Goal: Navigation & Orientation: Find specific page/section

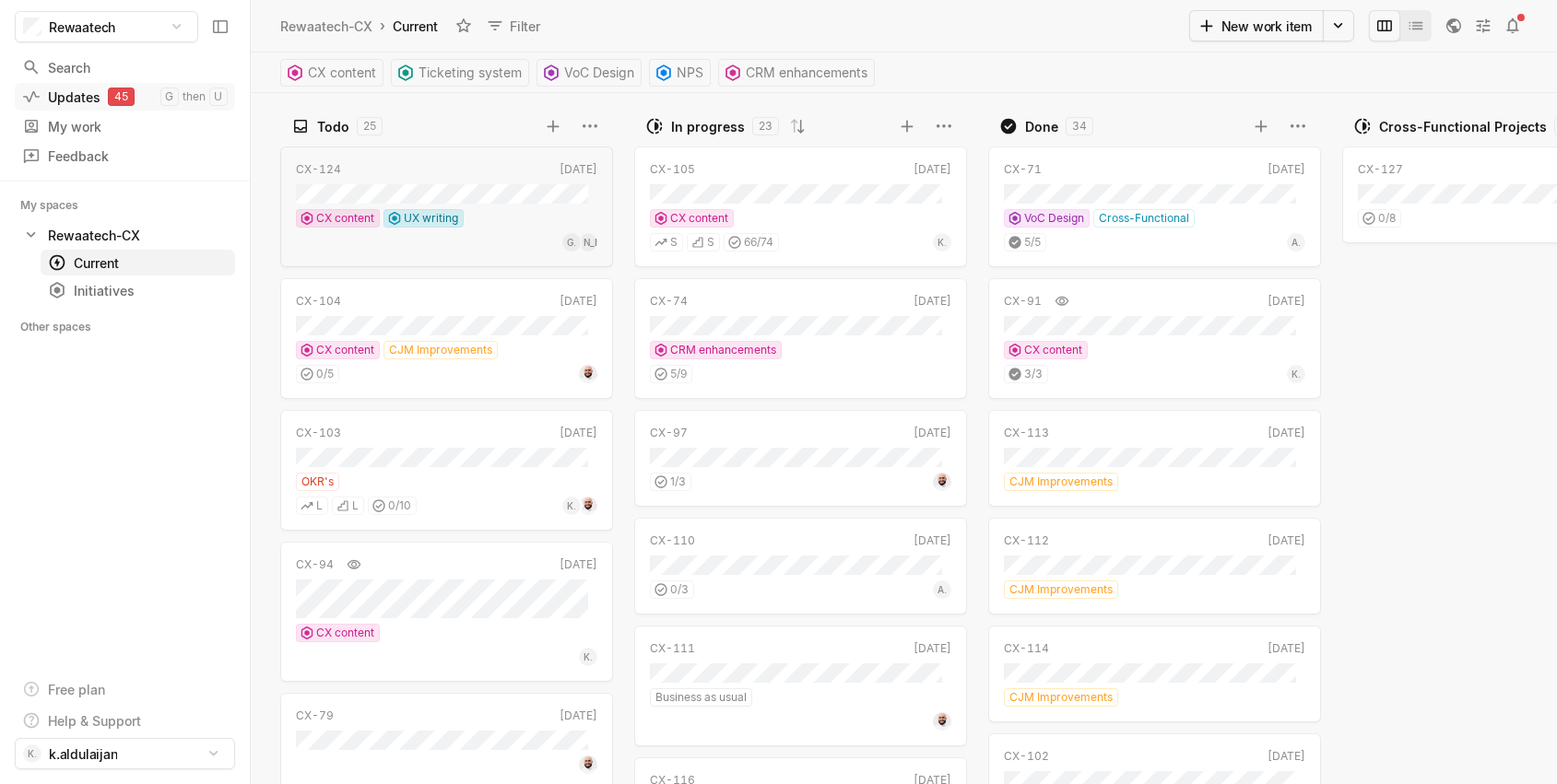
click at [87, 88] on div "Updates 45" at bounding box center [91, 97] width 138 height 20
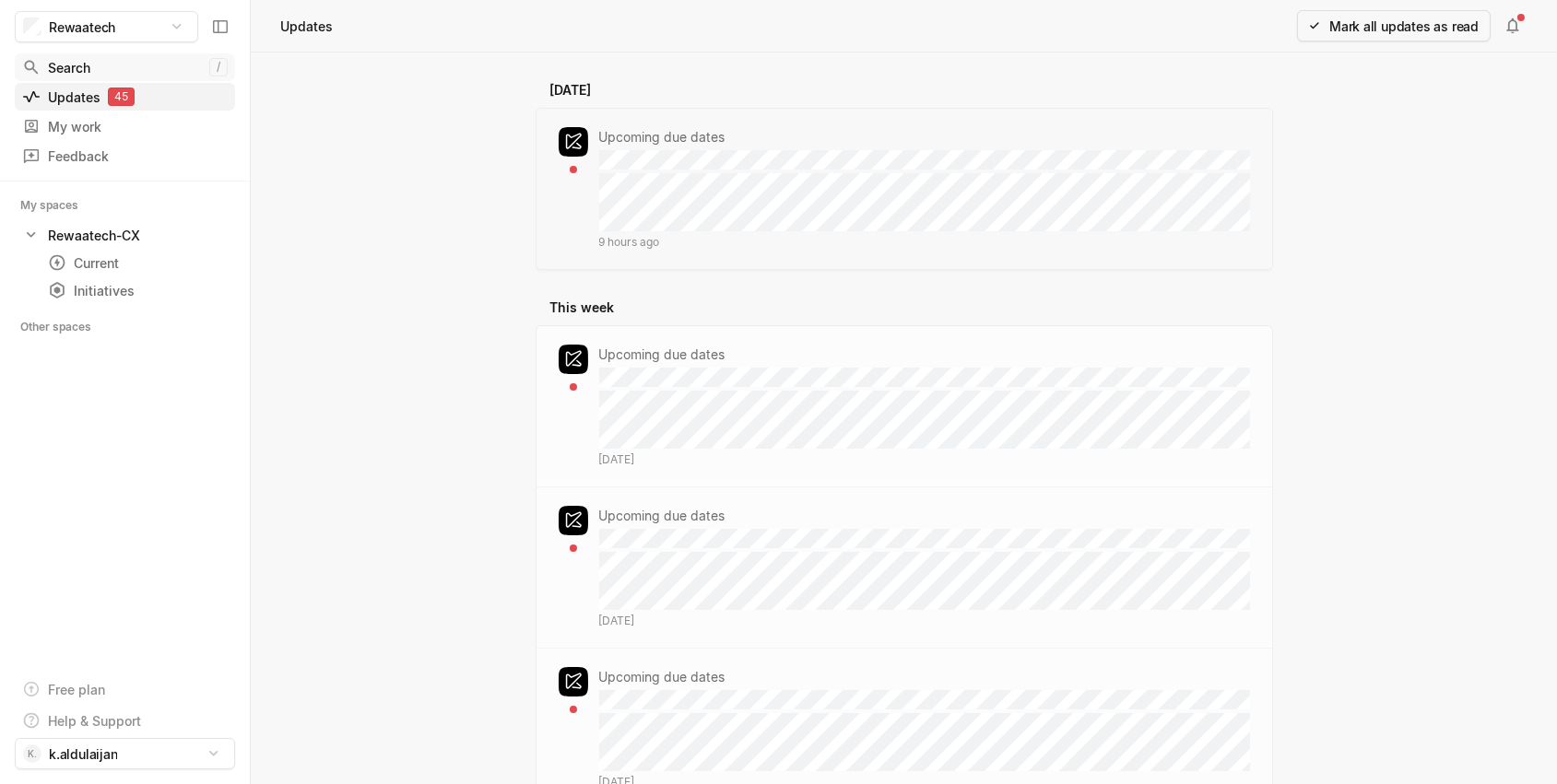
click at [92, 55] on link "Search /" at bounding box center [125, 67] width 220 height 27
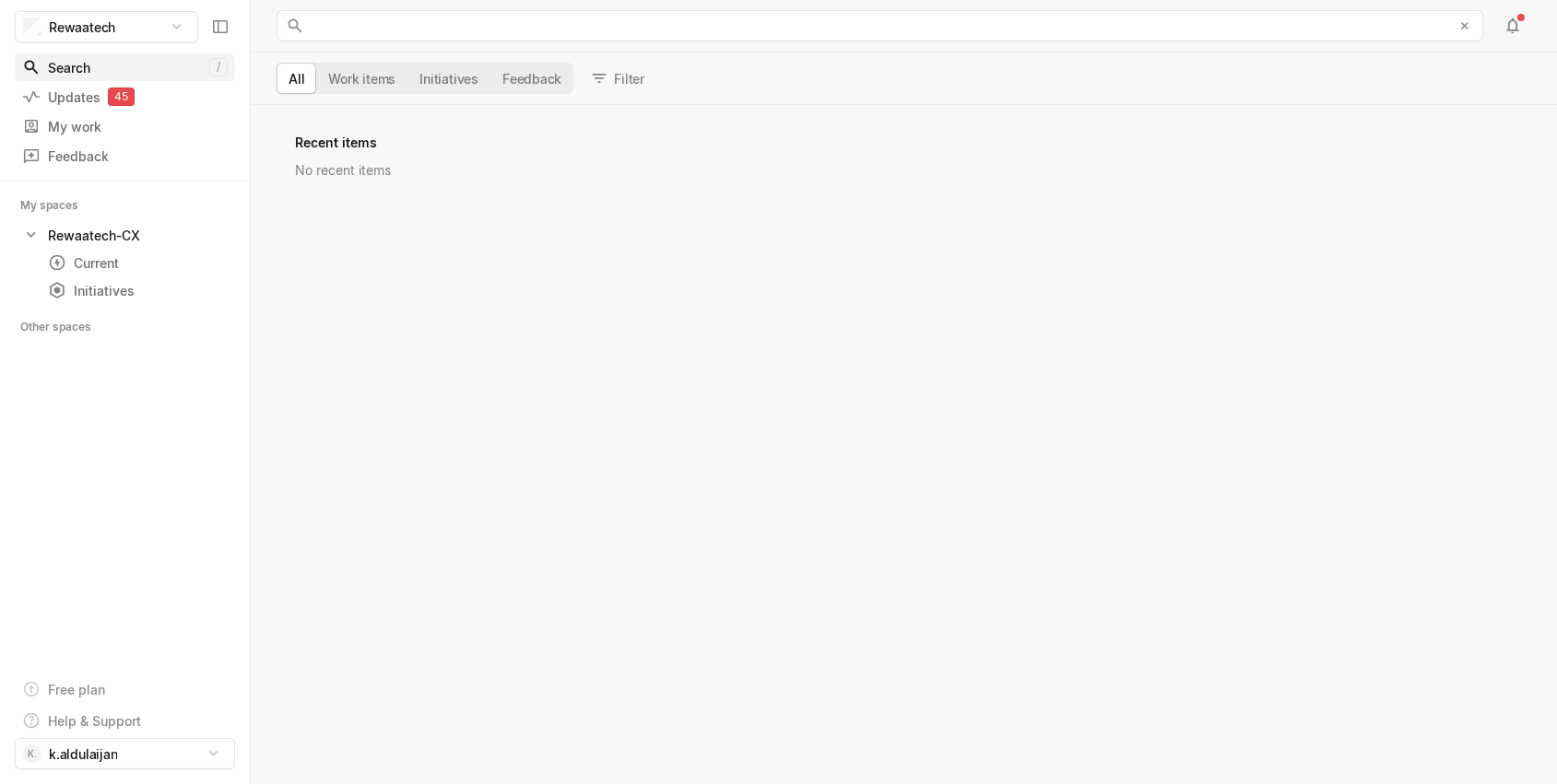
scroll to position [670, 1296]
click at [92, 131] on div "My work" at bounding box center [116, 126] width 187 height 20
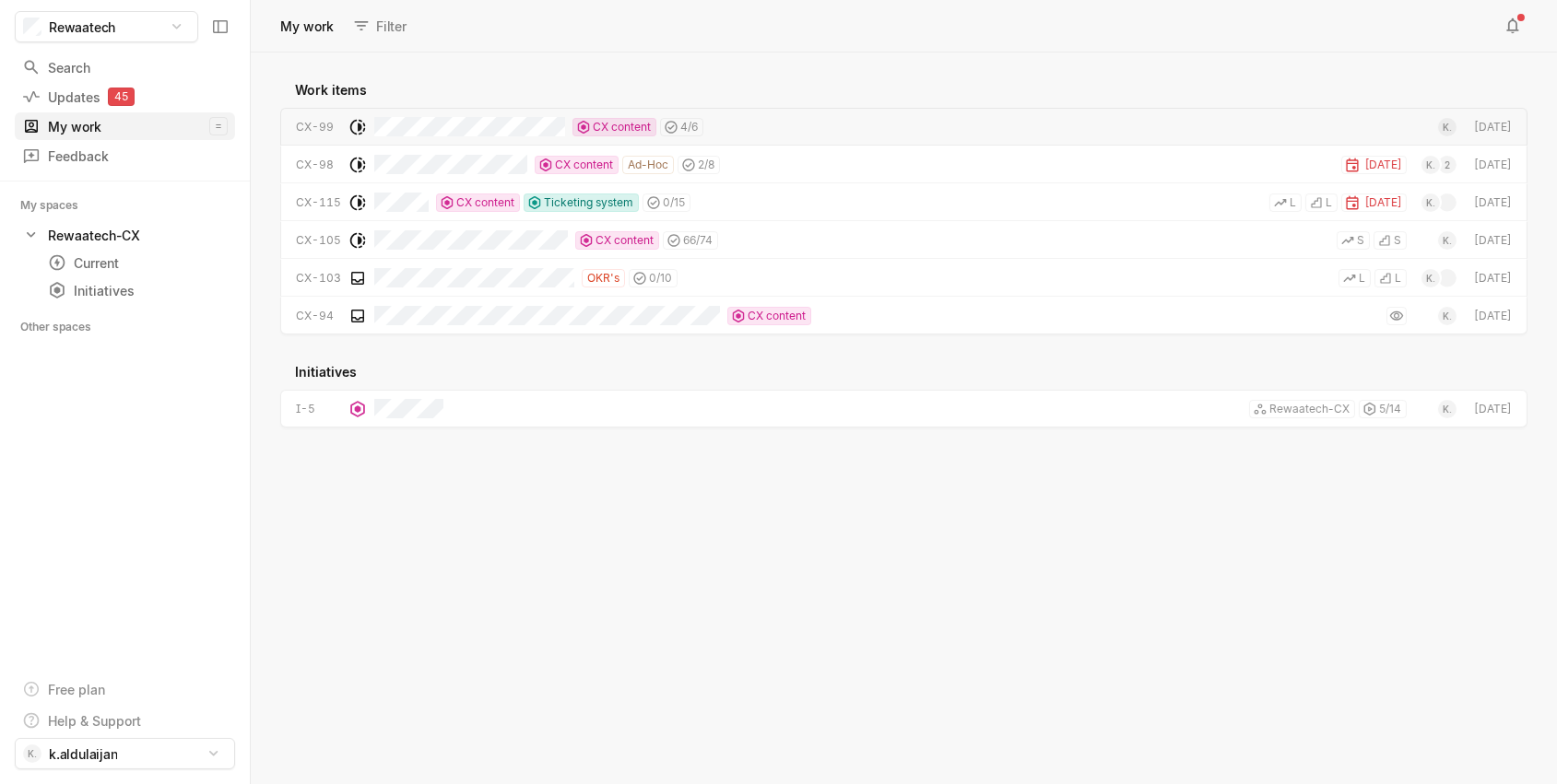
scroll to position [722, 1296]
click at [454, 257] on div "CX content 66 / 74" at bounding box center [546, 240] width 344 height 38
